Goal: Register for event/course

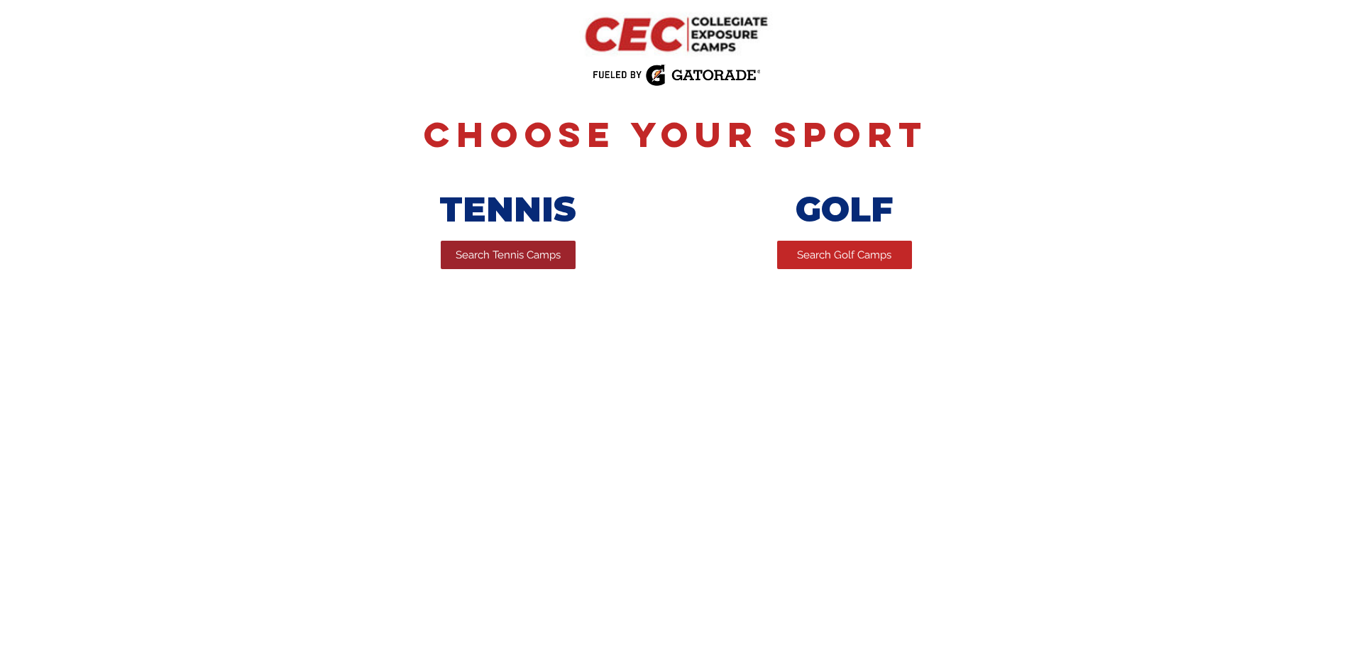
click at [511, 261] on span "Search Tennis Camps" at bounding box center [508, 255] width 105 height 15
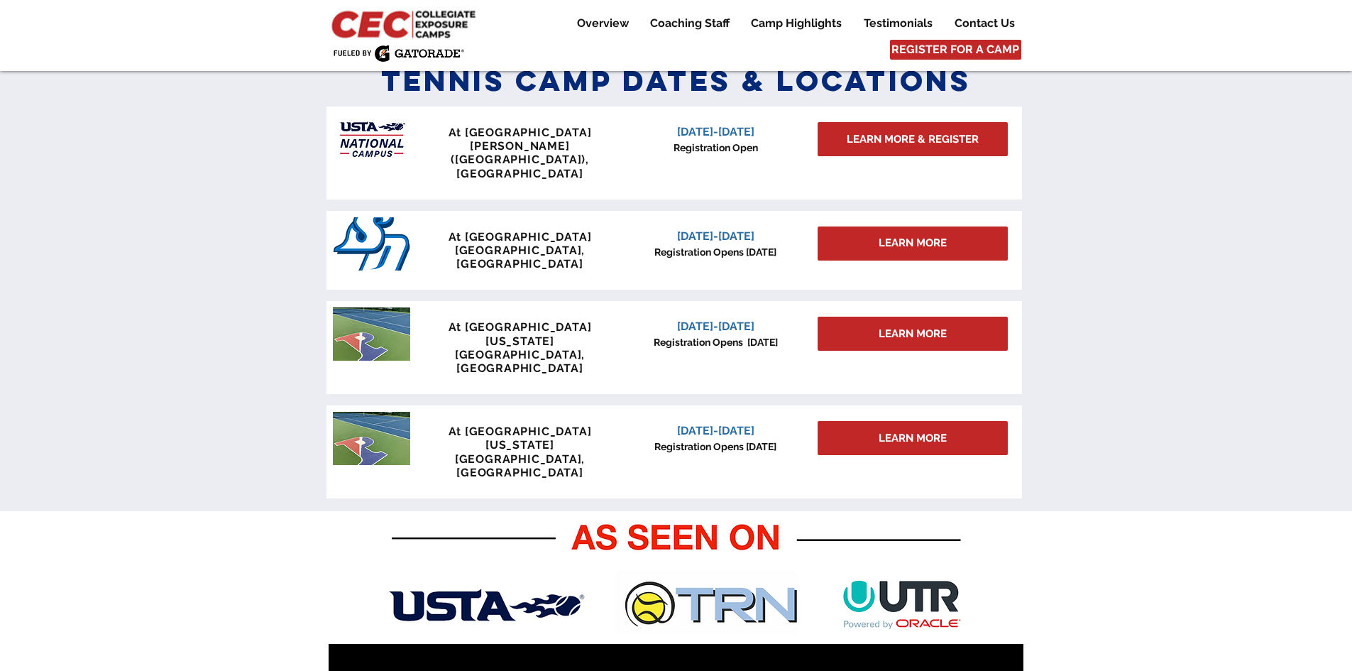
scroll to position [497, 0]
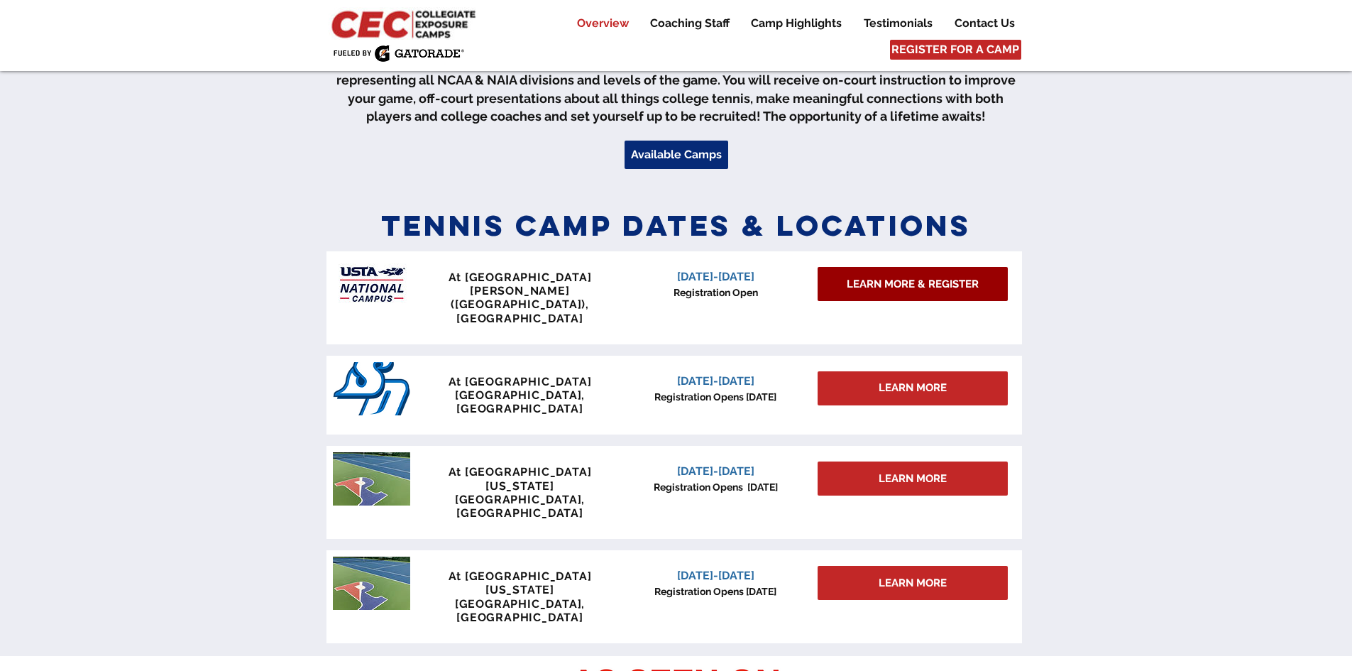
click at [896, 284] on span "LEARN MORE & REGISTER" at bounding box center [913, 284] width 132 height 15
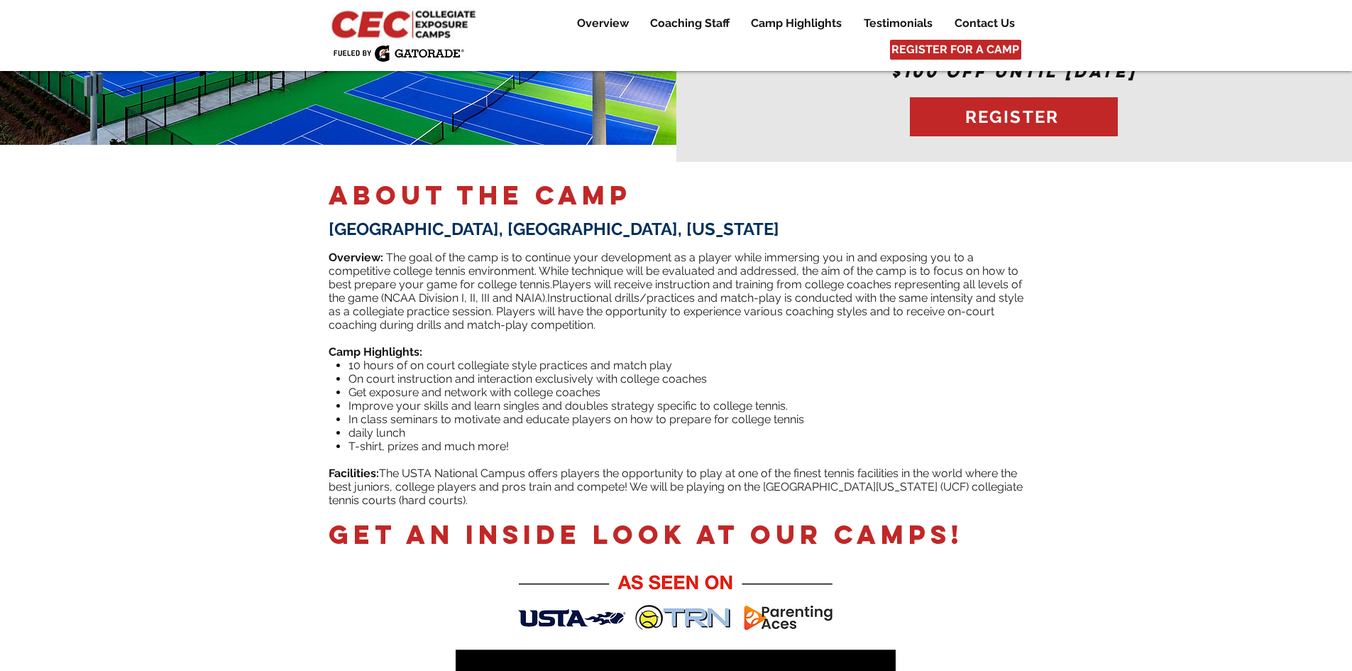
scroll to position [142, 0]
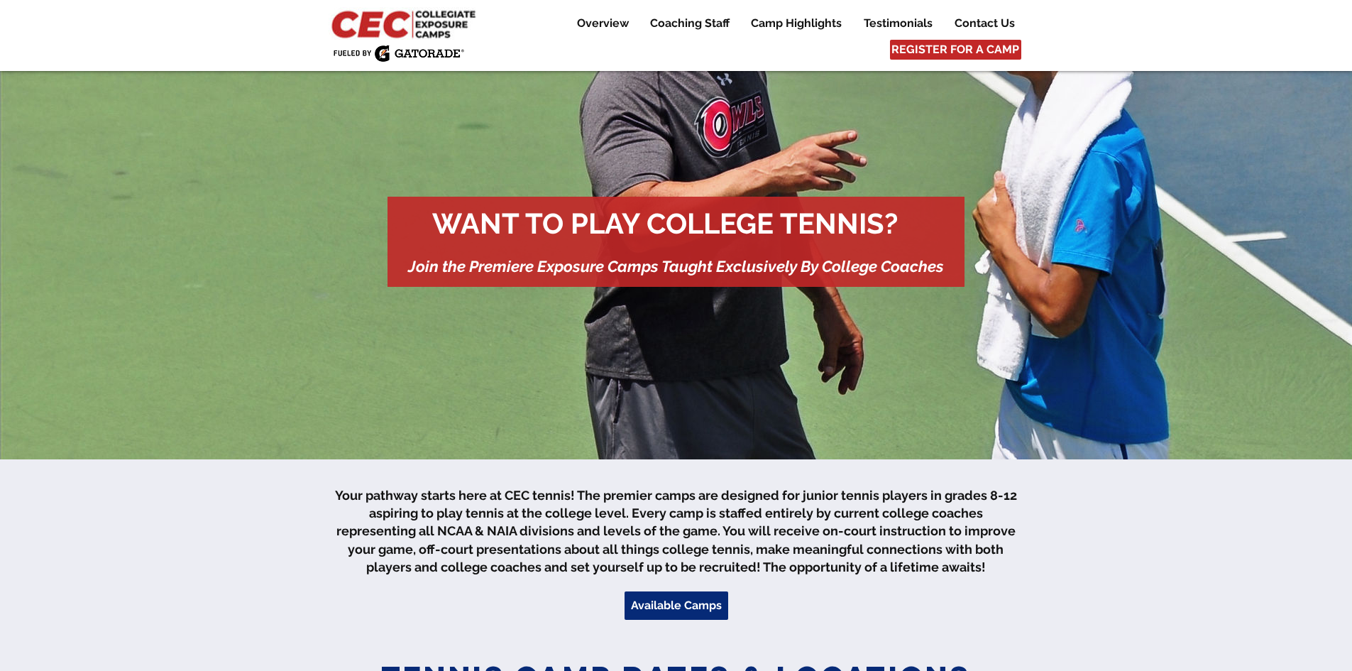
scroll to position [355, 0]
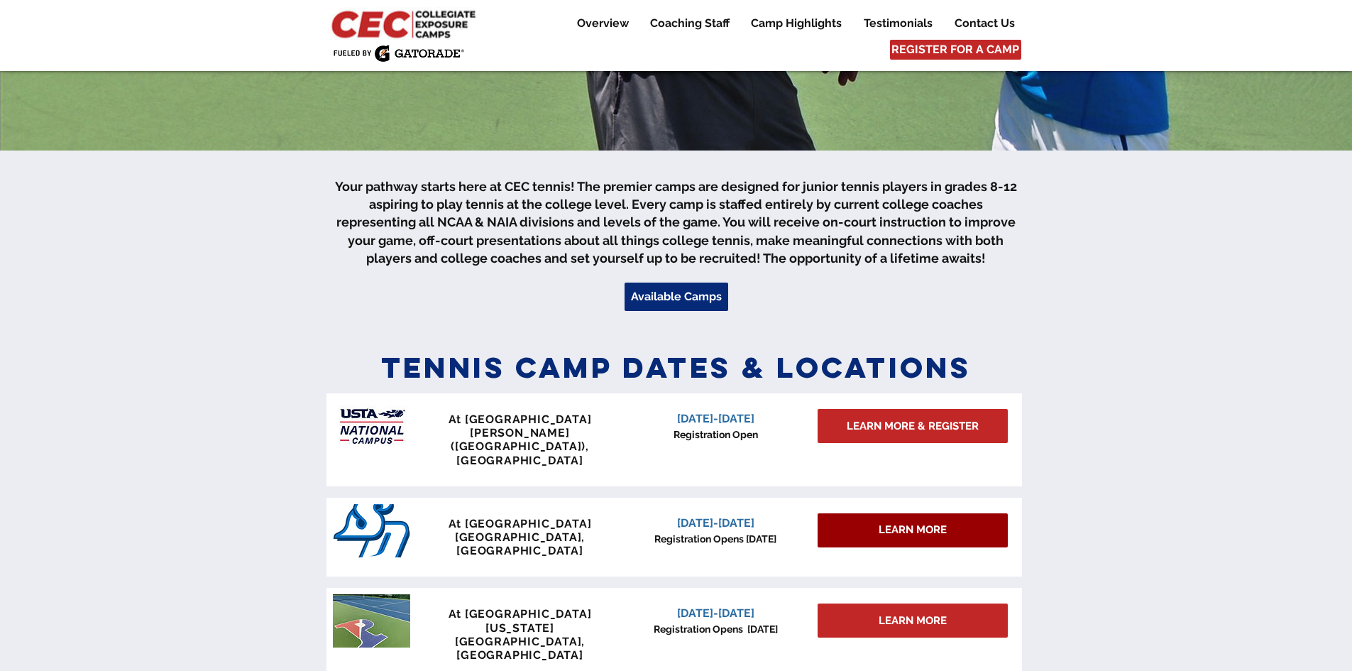
click at [874, 513] on div "LEARN MORE" at bounding box center [913, 530] width 190 height 34
click at [915, 522] on span "LEARN MORE" at bounding box center [913, 529] width 68 height 15
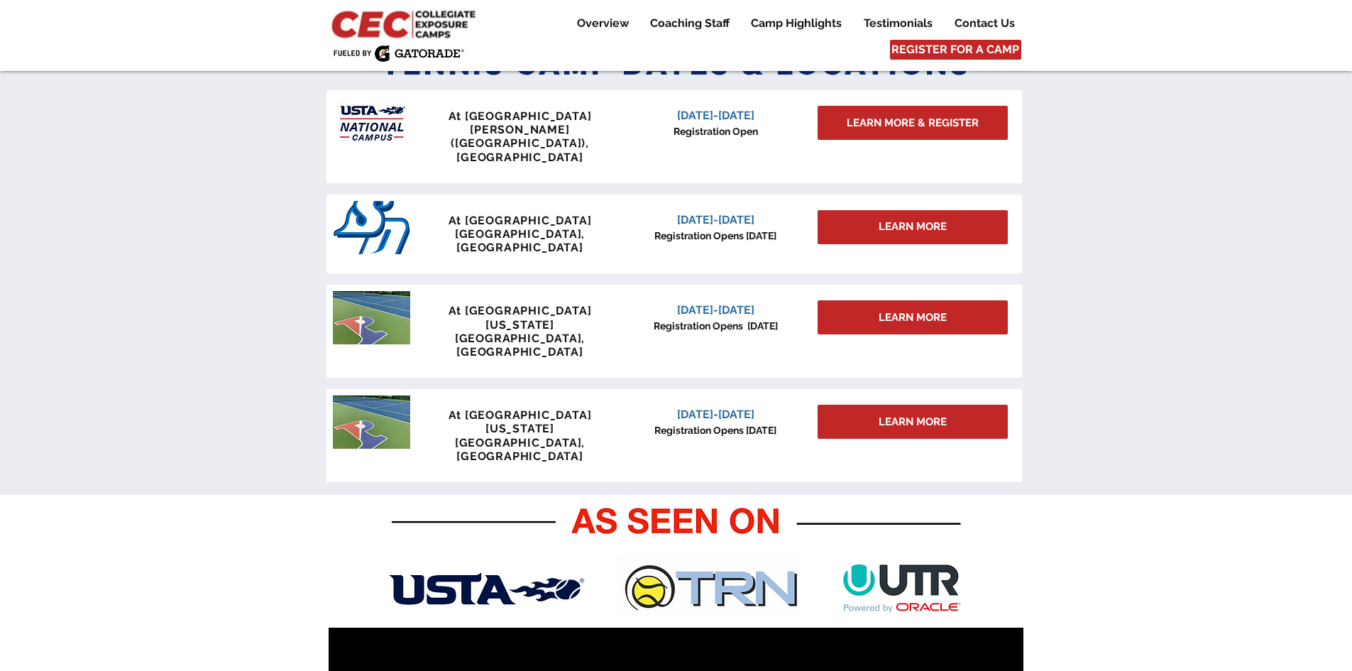
scroll to position [568, 0]
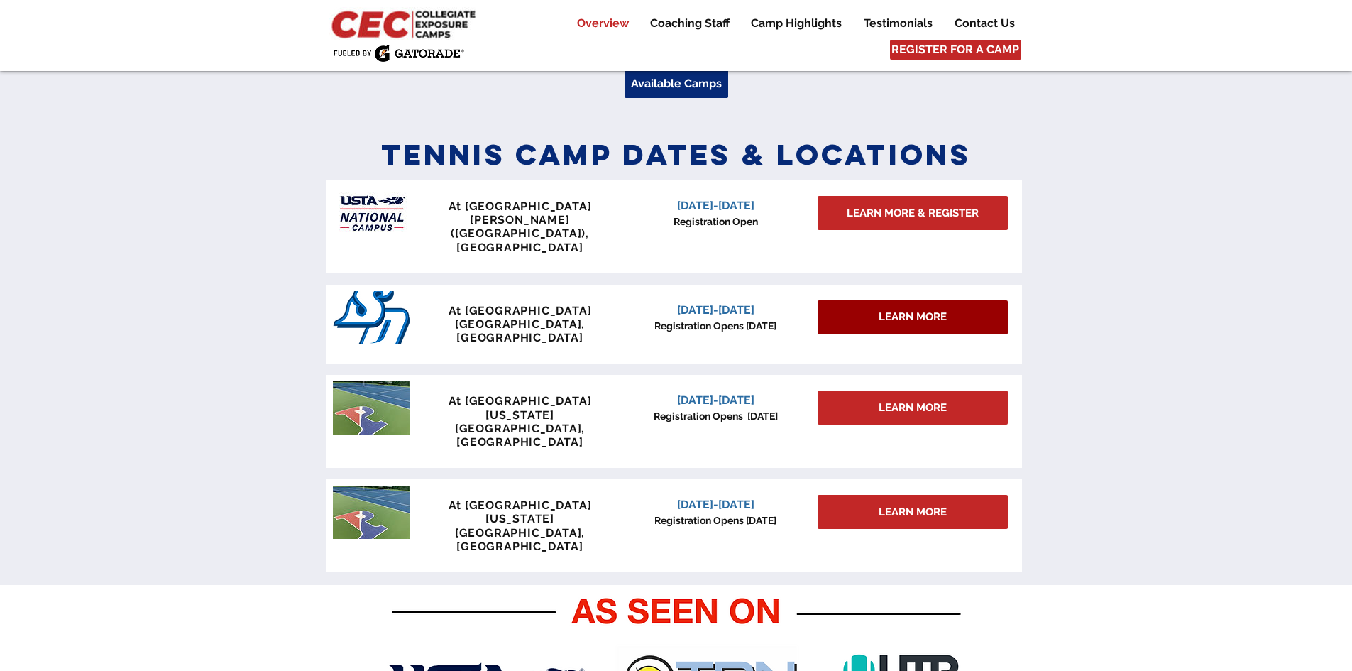
click at [863, 300] on div "LEARN MORE" at bounding box center [913, 317] width 190 height 34
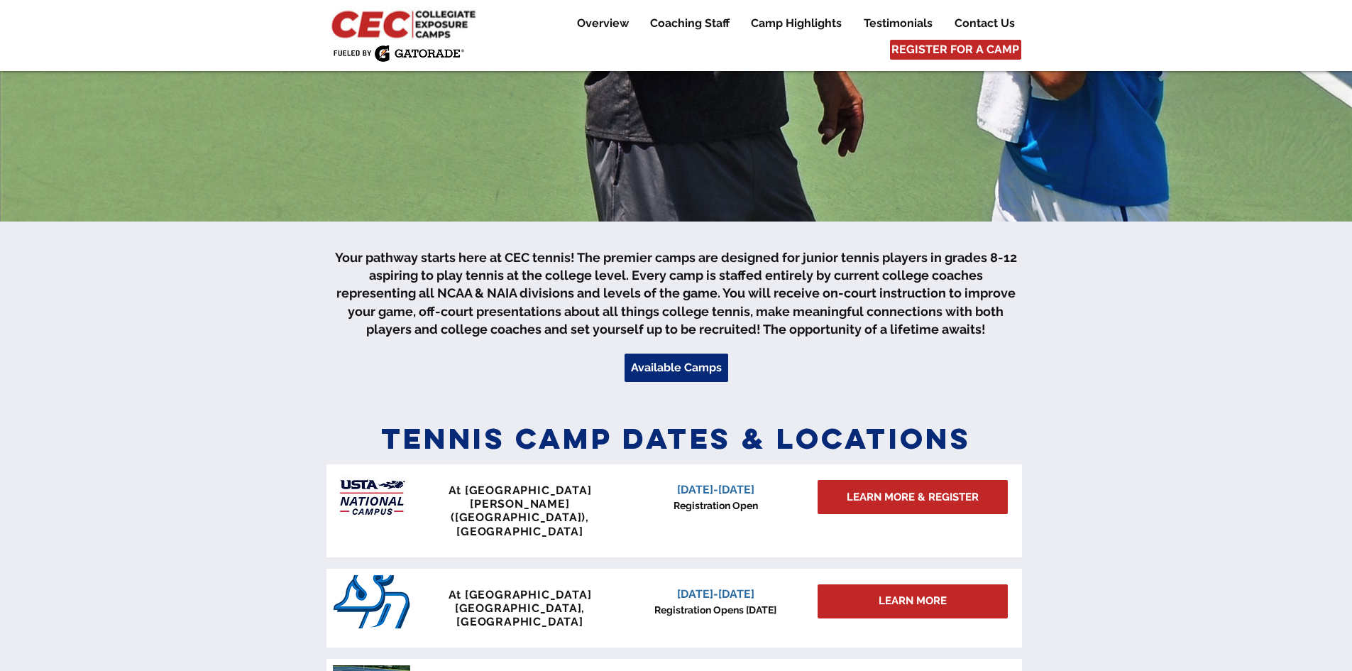
scroll to position [426, 0]
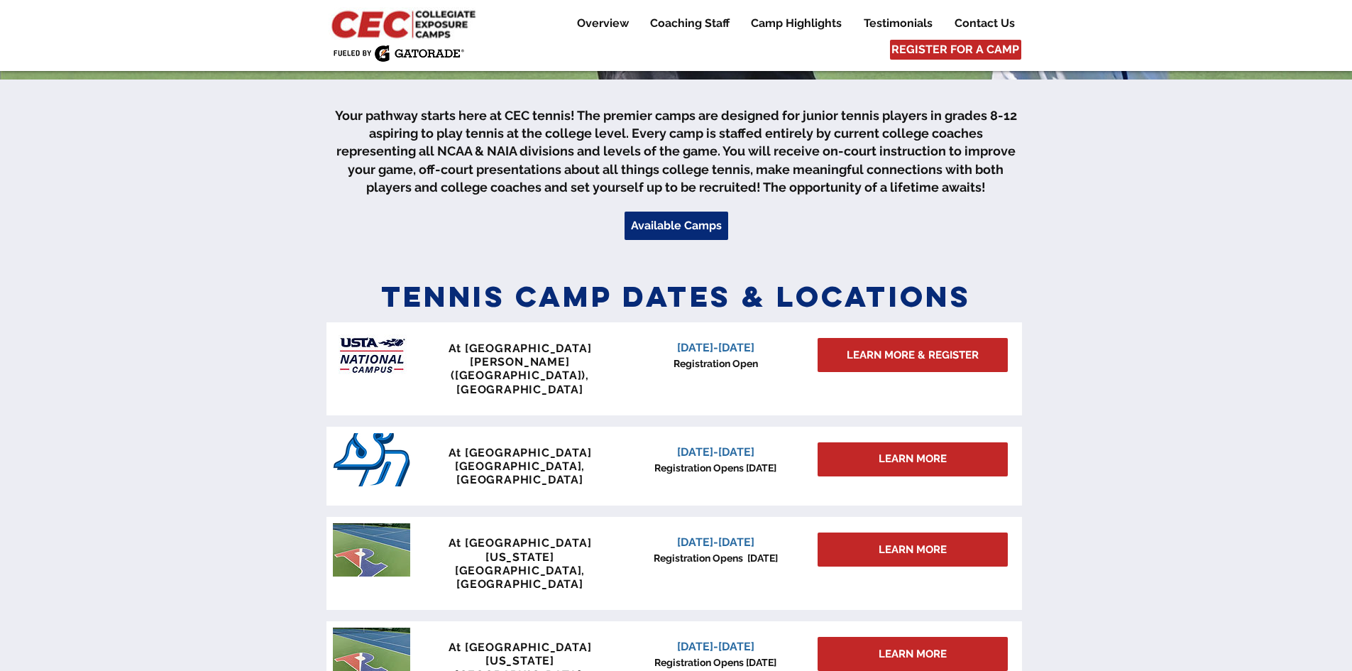
click at [697, 445] on span "[DATE]-[DATE]" at bounding box center [715, 451] width 77 height 13
click at [696, 461] on p "Registration Opens [DATE]" at bounding box center [715, 468] width 181 height 15
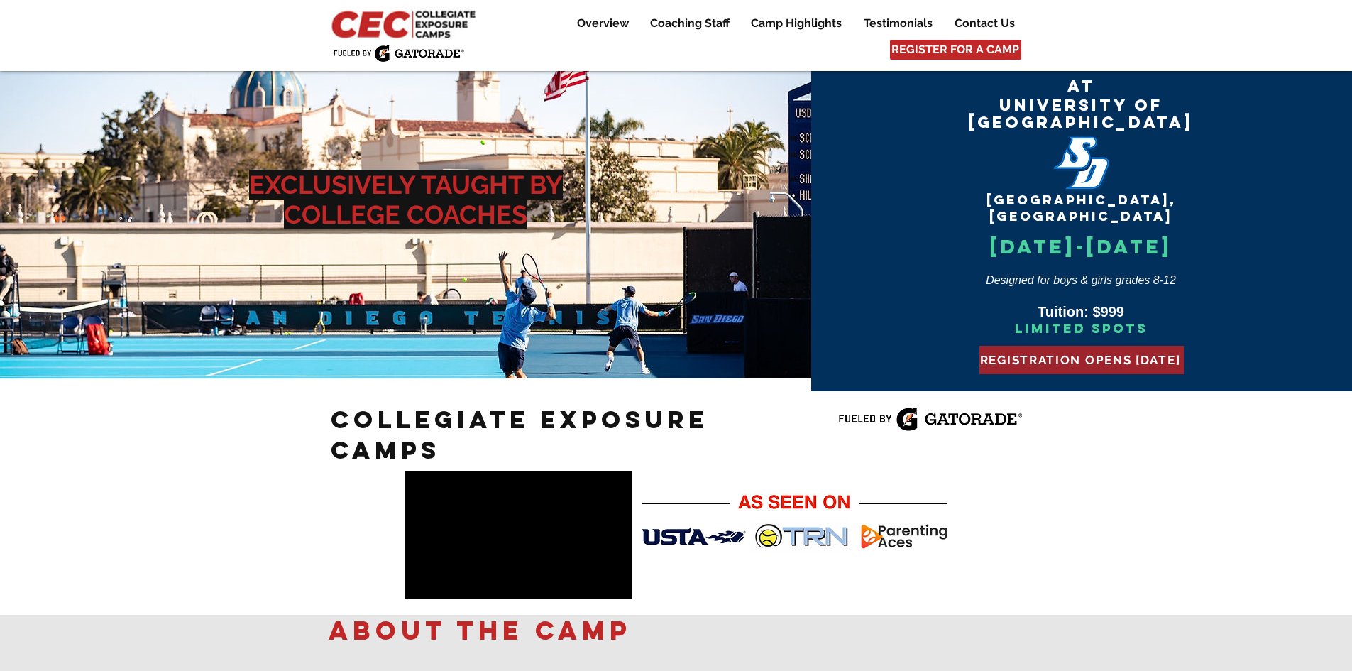
click at [1064, 353] on span "REGISTRATION OPENS AUG 1" at bounding box center [1080, 360] width 201 height 14
click at [1059, 353] on span "REGISTRATION OPENS AUG 1" at bounding box center [1080, 360] width 201 height 14
click at [969, 43] on span "REGISTER FOR A CAMP" at bounding box center [955, 50] width 128 height 16
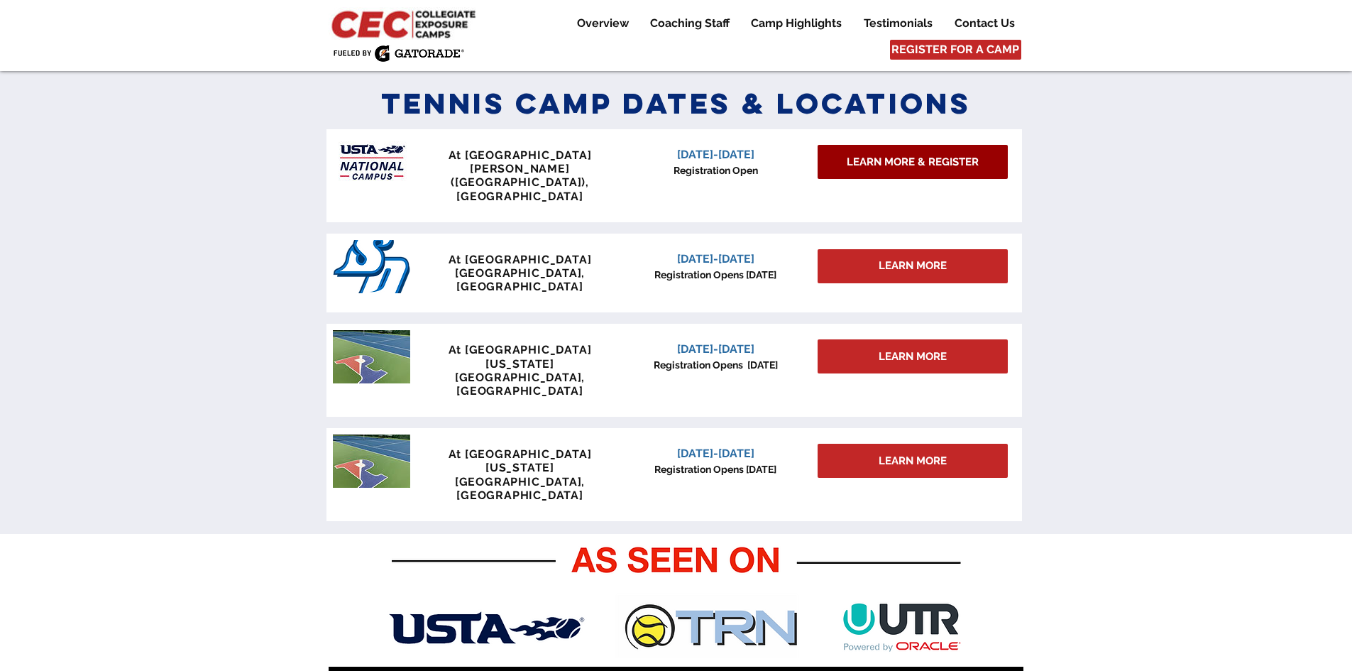
scroll to position [622, 0]
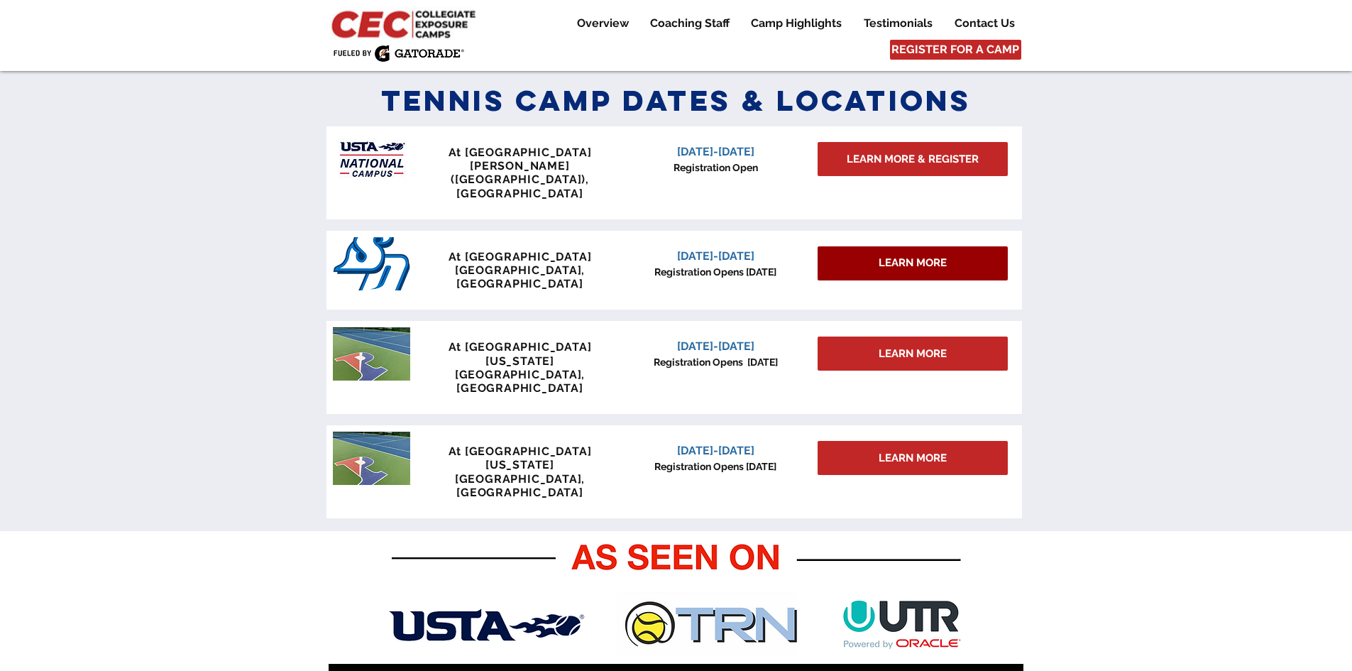
click at [895, 255] on span "LEARN MORE" at bounding box center [913, 262] width 68 height 15
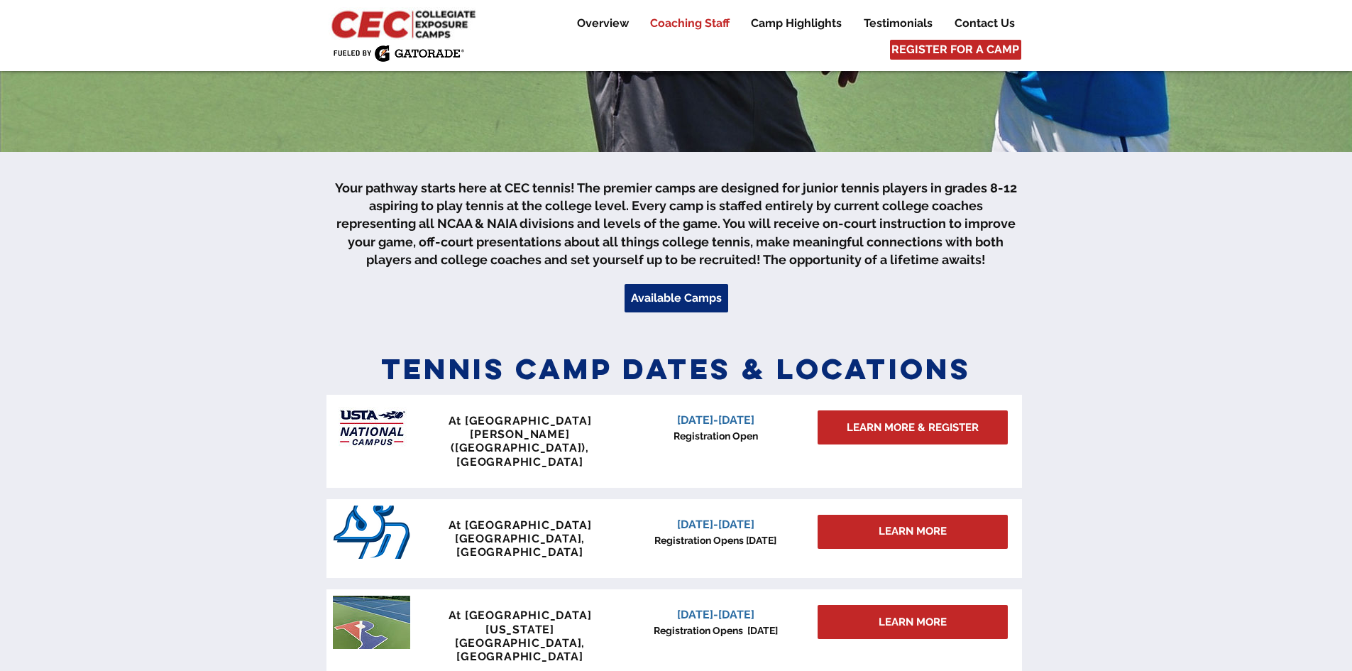
scroll to position [0, 0]
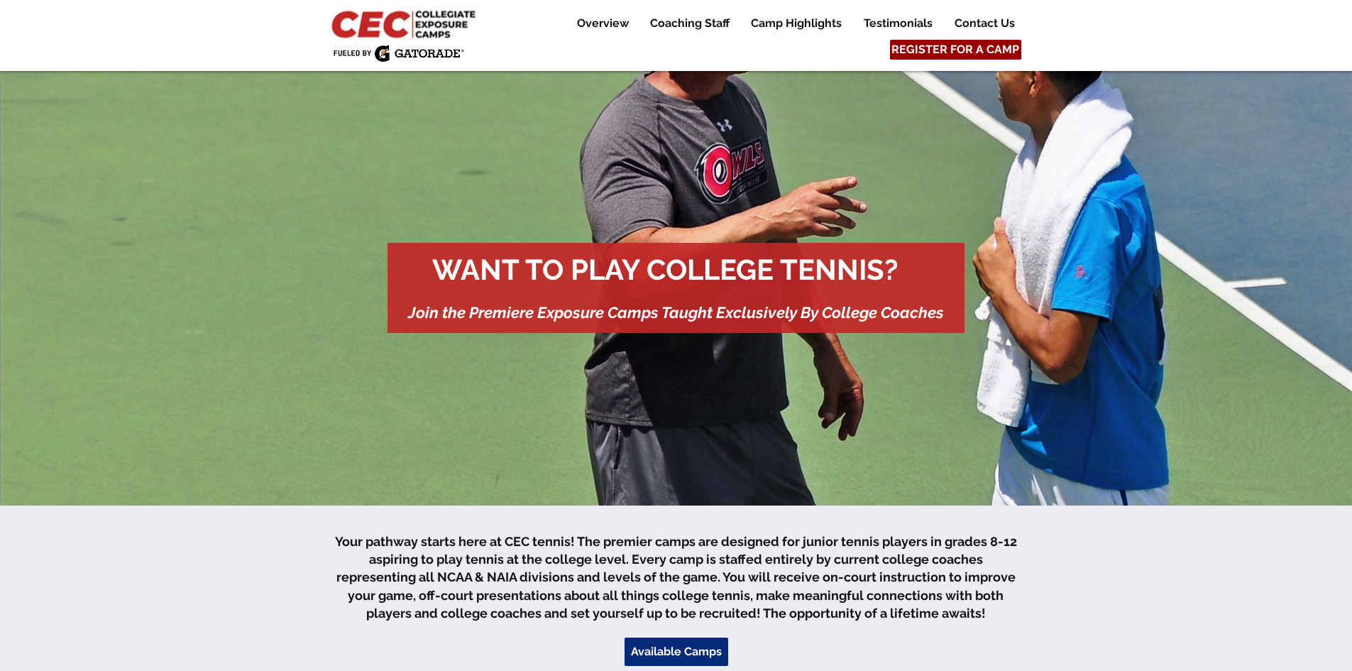
click at [940, 50] on span "REGISTER FOR A CAMP" at bounding box center [955, 50] width 128 height 16
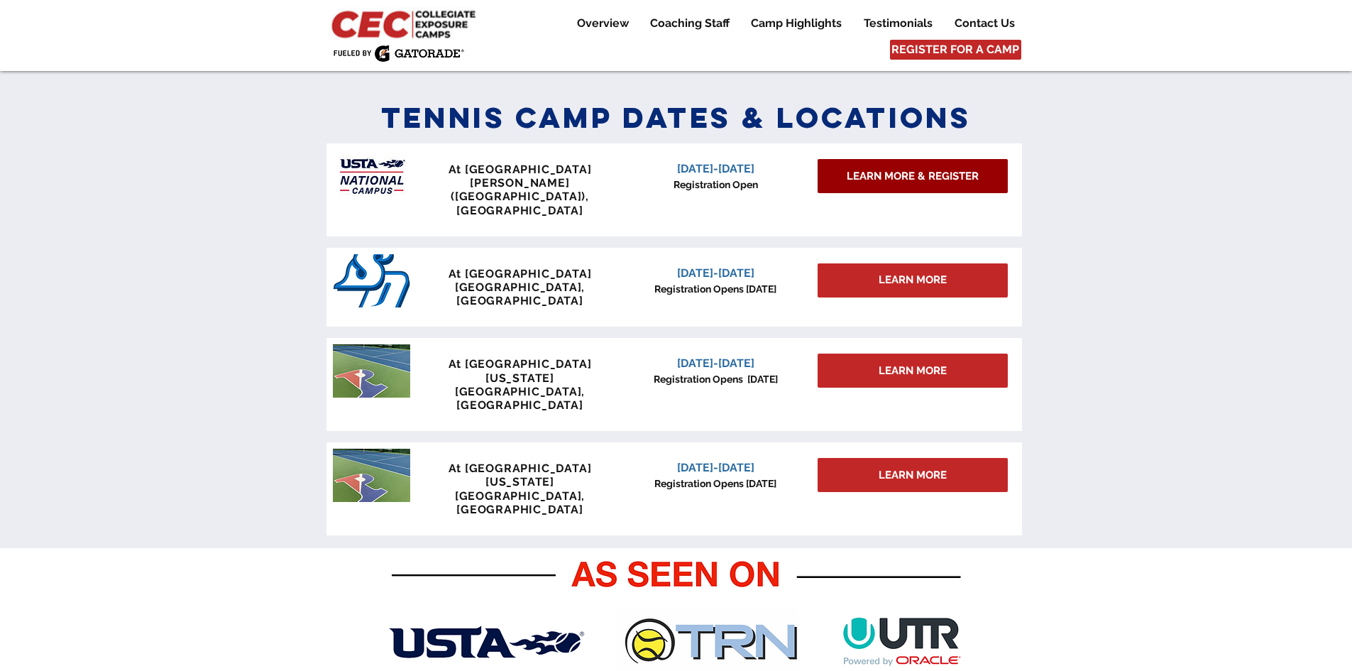
scroll to position [622, 0]
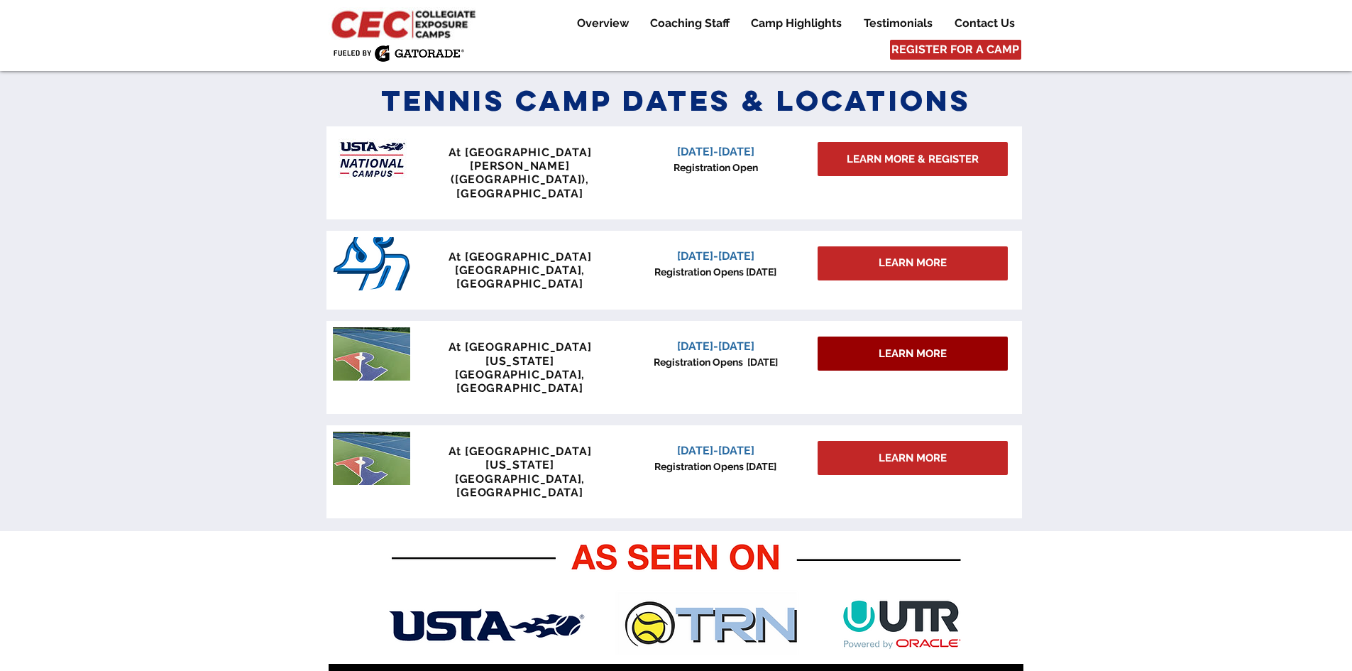
click at [892, 336] on link "LEARN MORE" at bounding box center [913, 353] width 190 height 34
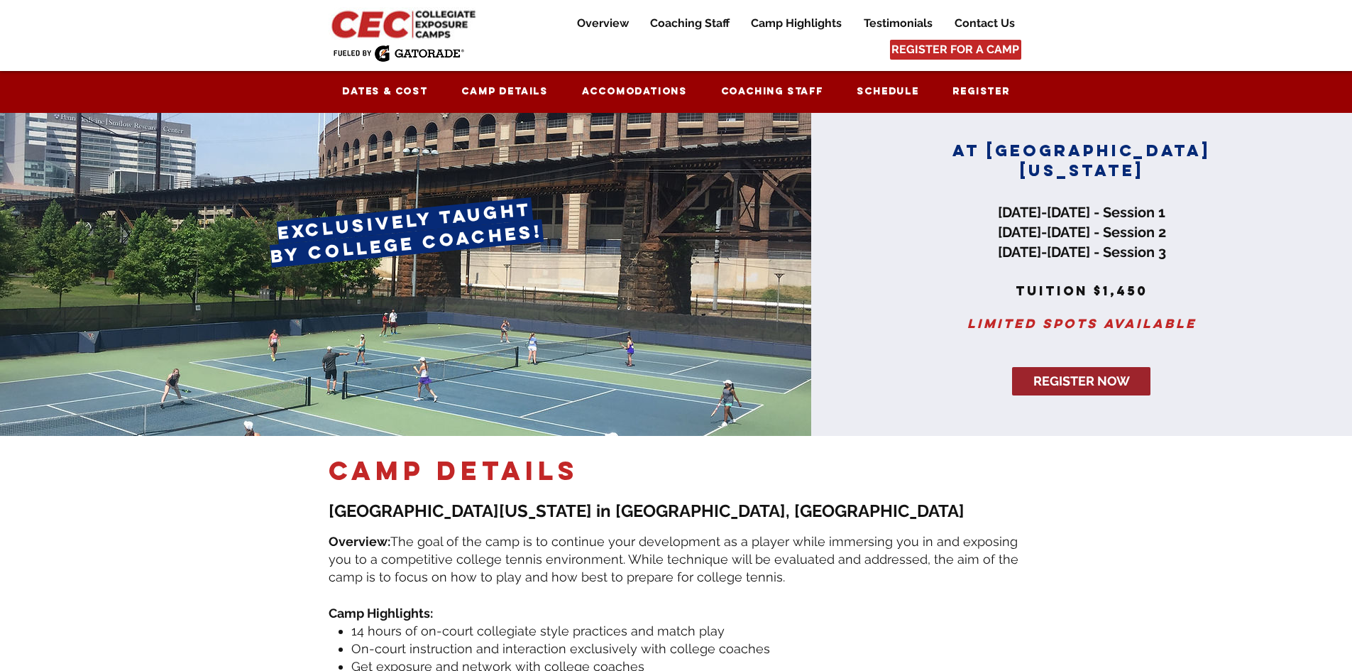
click at [1070, 386] on span "REGISTER NOW" at bounding box center [1081, 381] width 97 height 18
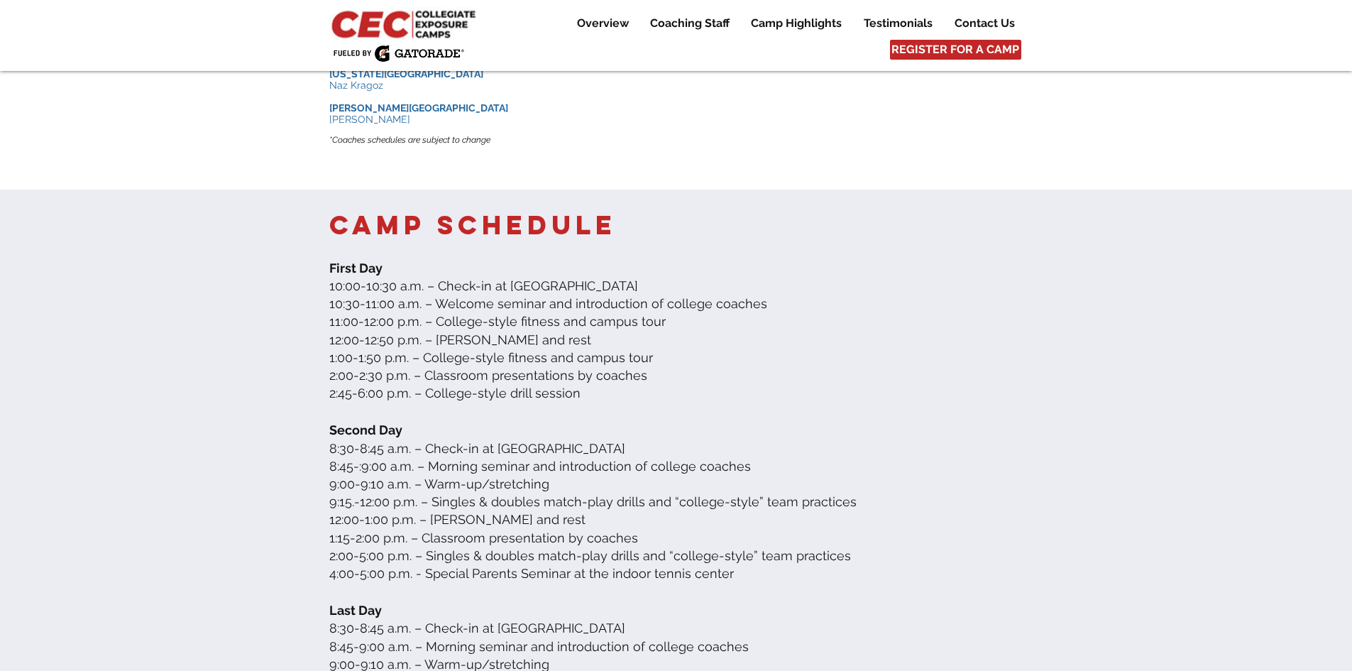
scroll to position [2003, 0]
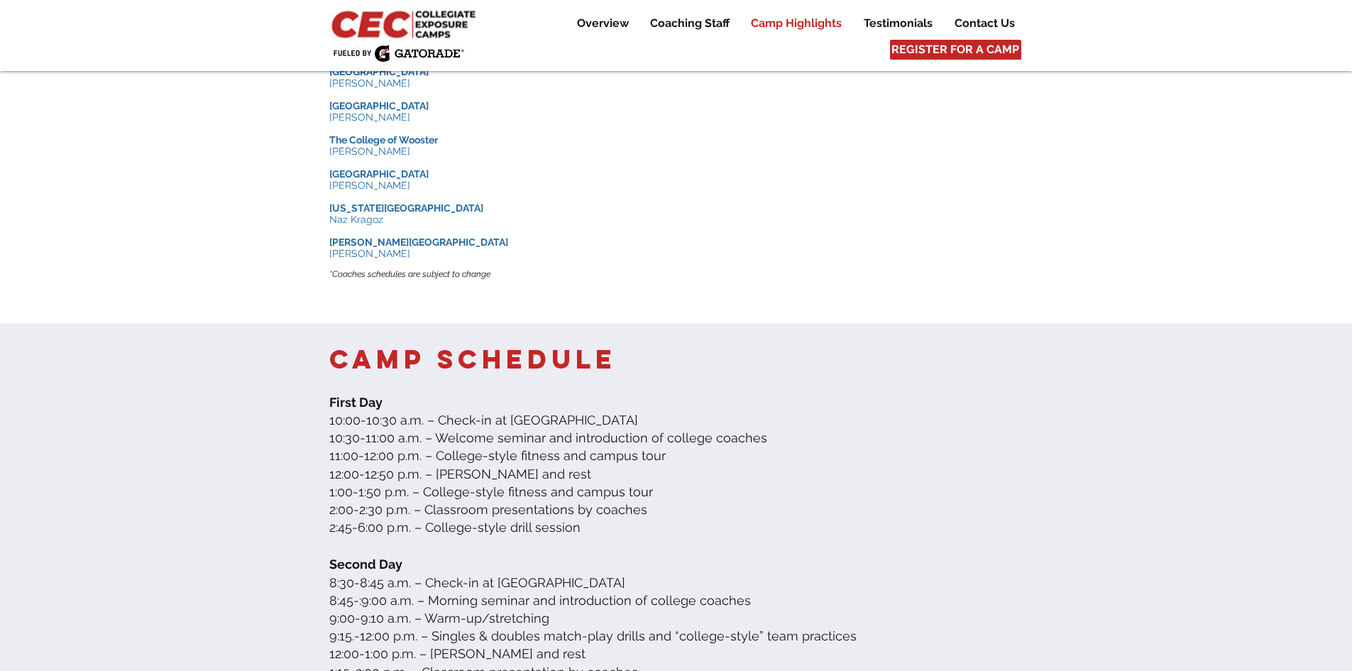
click at [776, 24] on p "Camp Highlights" at bounding box center [796, 23] width 105 height 17
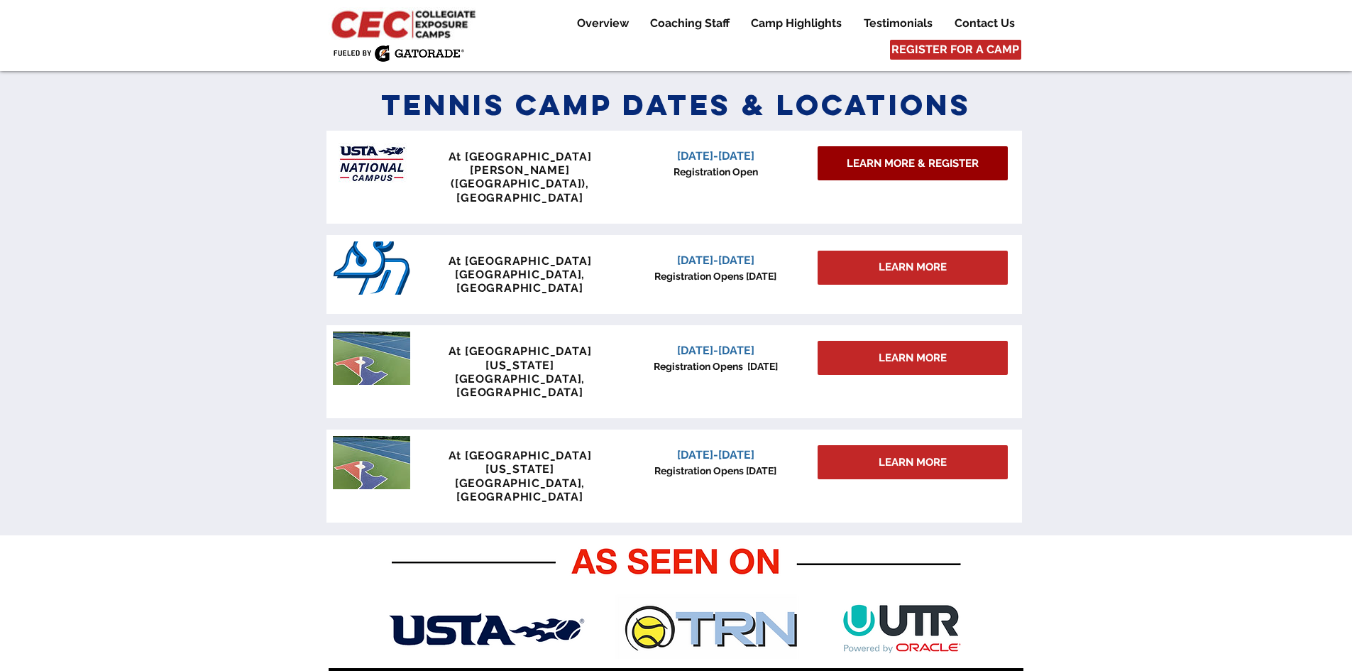
scroll to position [566, 0]
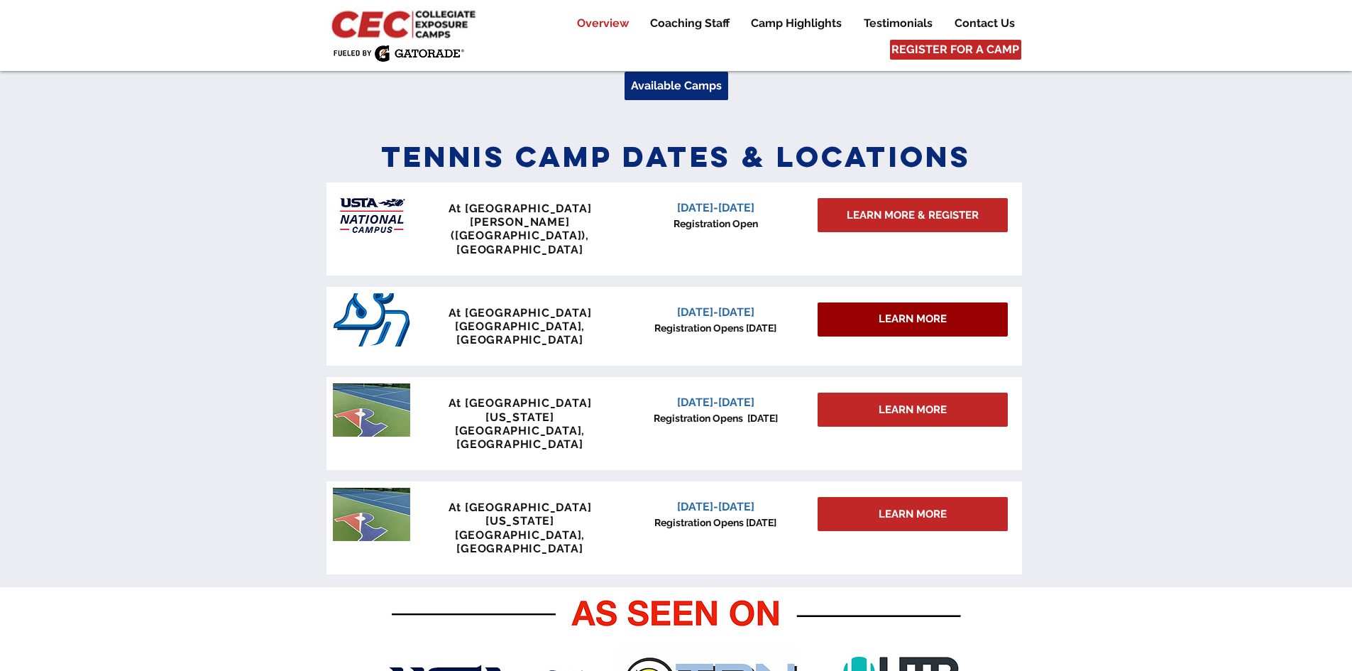
click at [910, 312] on span "LEARN MORE" at bounding box center [913, 319] width 68 height 15
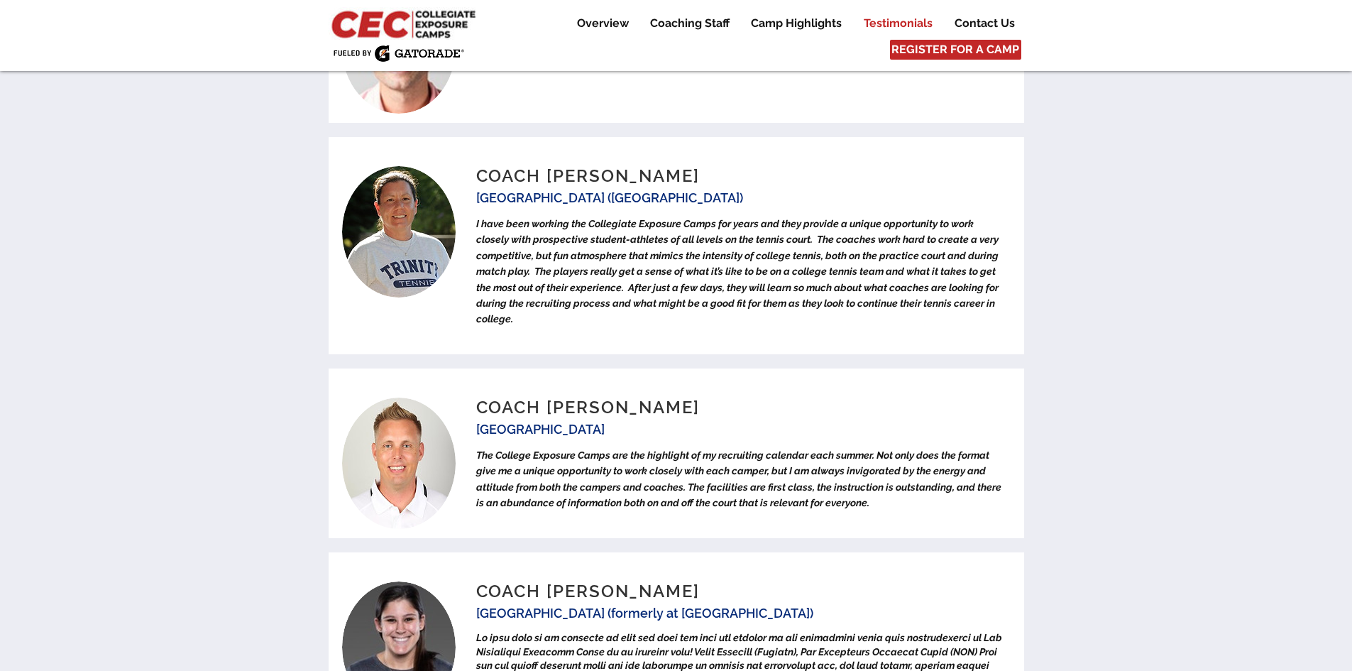
scroll to position [5385, 0]
